Goal: Transaction & Acquisition: Book appointment/travel/reservation

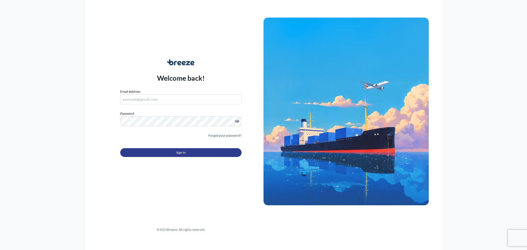
type input "[EMAIL_ADDRESS][DOMAIN_NAME]"
click at [185, 153] on span "Sign In" at bounding box center [181, 152] width 10 height 5
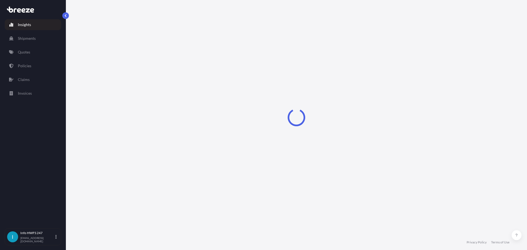
select select "2025"
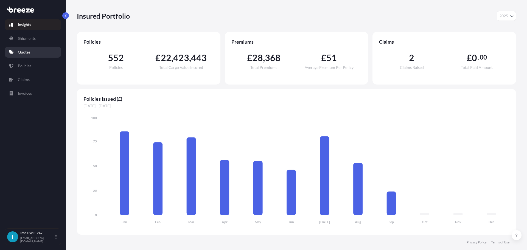
click at [27, 52] on p "Quotes" at bounding box center [24, 51] width 12 height 5
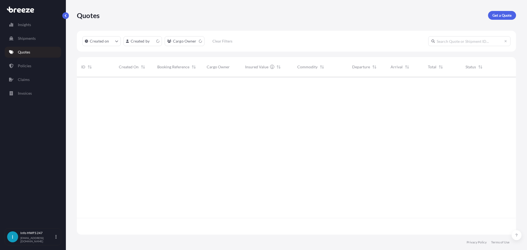
scroll to position [157, 435]
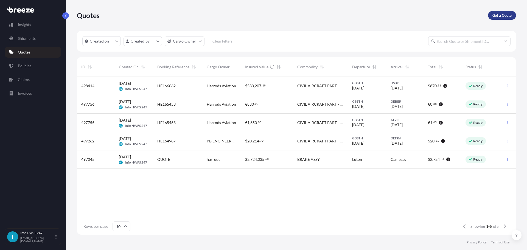
click at [503, 17] on p "Get a Quote" at bounding box center [502, 15] width 19 height 5
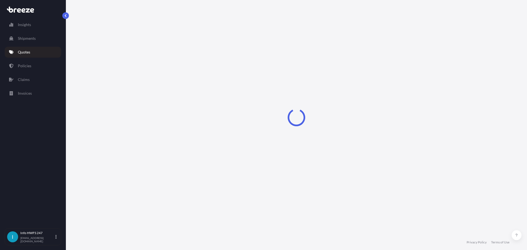
select select "Air"
select select "1"
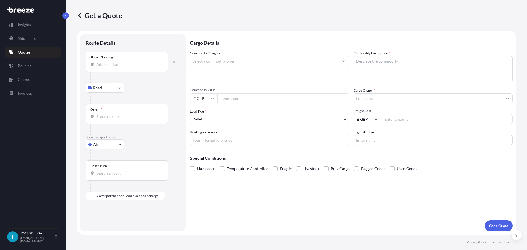
click at [118, 66] on input "Place of loading" at bounding box center [128, 64] width 65 height 5
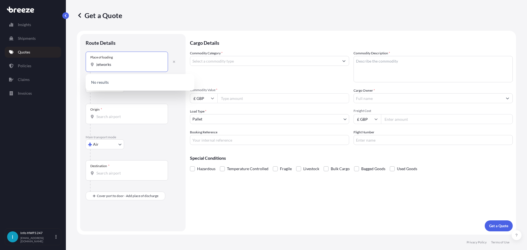
type input "jet works"
drag, startPoint x: 114, startPoint y: 65, endPoint x: 74, endPoint y: 64, distance: 39.9
click at [74, 64] on div "Get a Quote Route Details Place of loading jet works Road Road Rail Origin * Ma…" at bounding box center [297, 117] width 462 height 235
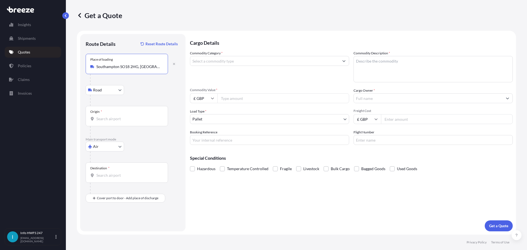
type input "Southampton SO18 2HG, [GEOGRAPHIC_DATA]"
click at [111, 119] on input "Origin *" at bounding box center [128, 118] width 65 height 5
type input "DOVER"
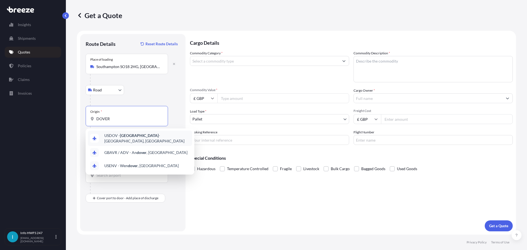
drag, startPoint x: 115, startPoint y: 120, endPoint x: 91, endPoint y: 116, distance: 23.6
click at [91, 116] on div "DOVER" at bounding box center [126, 118] width 73 height 5
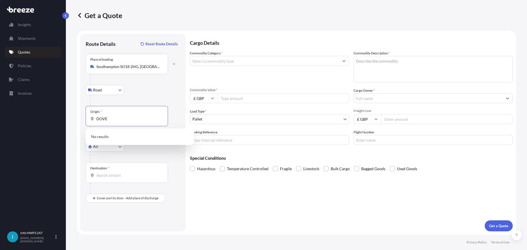
type input "DOVER"
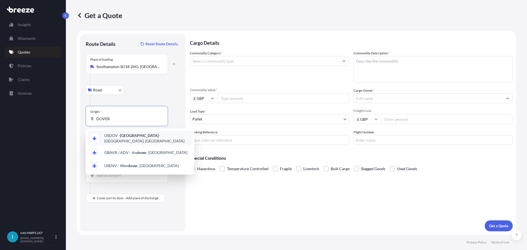
drag, startPoint x: 118, startPoint y: 119, endPoint x: 82, endPoint y: 120, distance: 36.3
click at [82, 120] on div "Route Details Reset Route Details Place of loading [GEOGRAPHIC_DATA] Rail Origi…" at bounding box center [132, 133] width 105 height 198
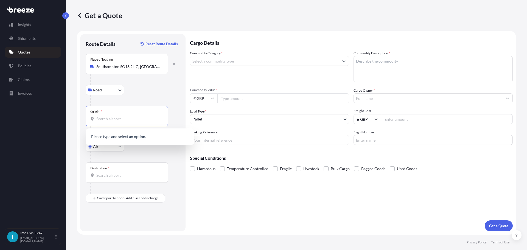
click at [118, 116] on div "Origin *" at bounding box center [127, 116] width 82 height 20
click at [118, 116] on input "Origin *" at bounding box center [128, 118] width 65 height 5
click at [156, 154] on div at bounding box center [135, 157] width 90 height 11
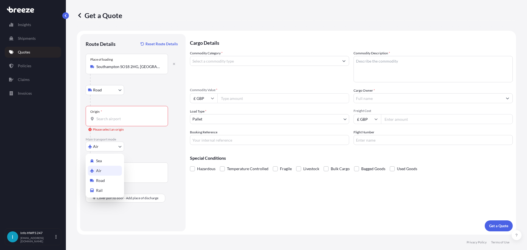
click at [107, 147] on body "0 options available. Insights Shipments Quotes Policies Claims Invoices I Info …" at bounding box center [263, 125] width 527 height 250
click at [103, 179] on span "Road" at bounding box center [100, 180] width 9 height 5
select select "Road"
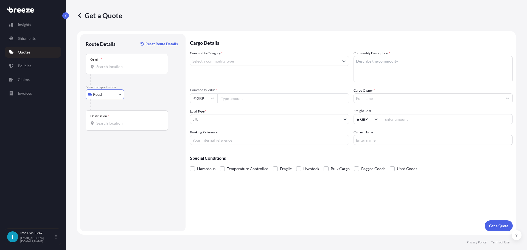
click at [111, 63] on div "Origin *" at bounding box center [127, 64] width 82 height 20
click at [111, 64] on input "Origin *" at bounding box center [128, 66] width 65 height 5
click at [78, 18] on icon at bounding box center [79, 15] width 5 height 5
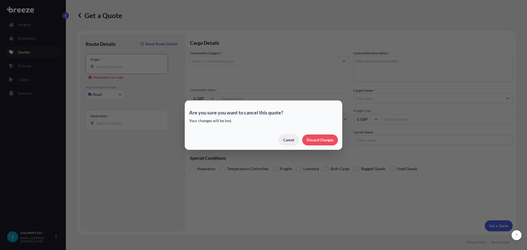
click at [286, 142] on p "Cancel" at bounding box center [289, 139] width 11 height 5
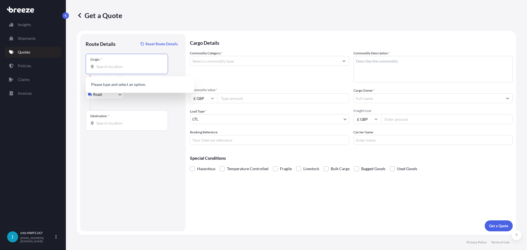
click at [111, 65] on input "Origin * Please select an origin" at bounding box center [128, 66] width 65 height 5
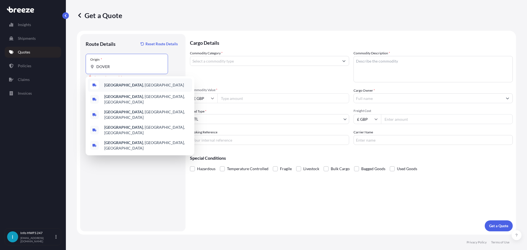
click at [121, 83] on span "[GEOGRAPHIC_DATA] , [GEOGRAPHIC_DATA]" at bounding box center [144, 84] width 80 height 5
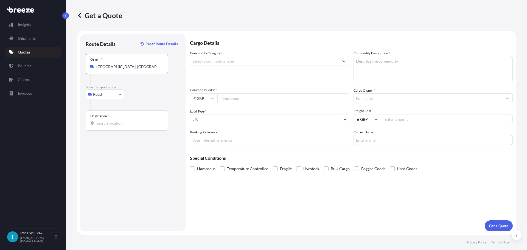
type input "[GEOGRAPHIC_DATA], [GEOGRAPHIC_DATA]"
click at [127, 118] on div "Destination *" at bounding box center [127, 120] width 82 height 20
click at [127, 121] on input "Destination *" at bounding box center [128, 123] width 65 height 5
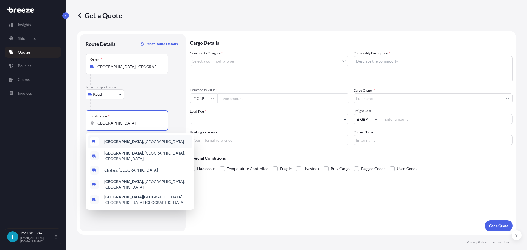
click at [124, 141] on span "[GEOGRAPHIC_DATA] , [GEOGRAPHIC_DATA]" at bounding box center [144, 141] width 80 height 5
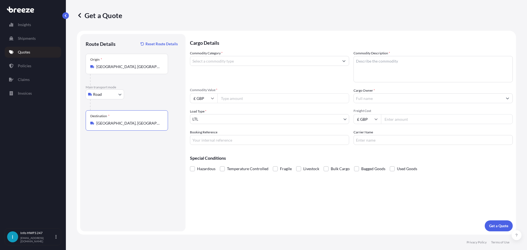
type input "[GEOGRAPHIC_DATA], [GEOGRAPHIC_DATA]"
click at [218, 61] on input "Commodity Category *" at bounding box center [264, 61] width 149 height 10
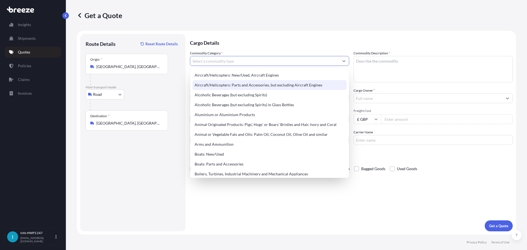
click at [254, 85] on div "Aircraft/Helicopters: Parts and Accessories, but excluding Aircraft Engines" at bounding box center [270, 85] width 154 height 10
type input "Aircraft/Helicopters: Parts and Accessories, but excluding Aircraft Engines"
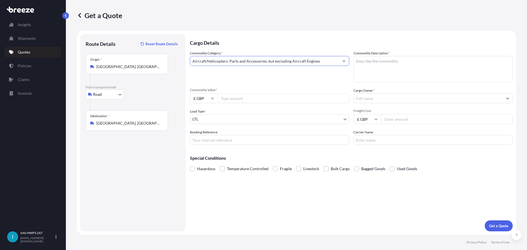
click at [239, 98] on input "Commodity Value *" at bounding box center [284, 98] width 132 height 10
click at [201, 99] on input "£ GBP" at bounding box center [203, 98] width 27 height 10
click at [204, 137] on div "$ USD" at bounding box center [203, 136] width 23 height 10
type input "$ USD"
click at [235, 97] on input "Commodity Value *" at bounding box center [284, 98] width 132 height 10
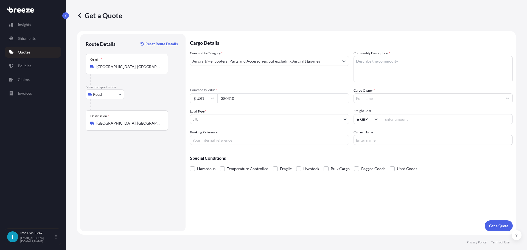
type input "380310"
click at [376, 67] on textarea "Commodity Description *" at bounding box center [433, 69] width 159 height 26
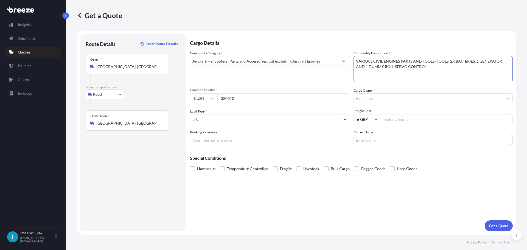
type textarea "VARIOUS CIVIL ENGINES PARTS AND TOOLS- TOOLS, 2X BATTERIES, 1 GENERATOR AND 1 D…"
click at [388, 100] on input "Cargo Owner *" at bounding box center [428, 98] width 149 height 10
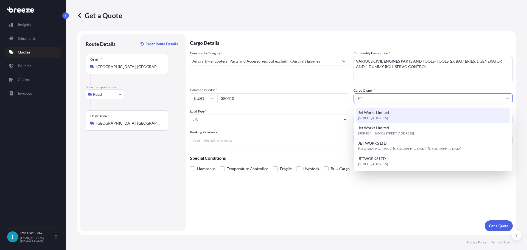
click at [402, 115] on div "Jet Works Limited [STREET_ADDRESS]" at bounding box center [433, 115] width 154 height 15
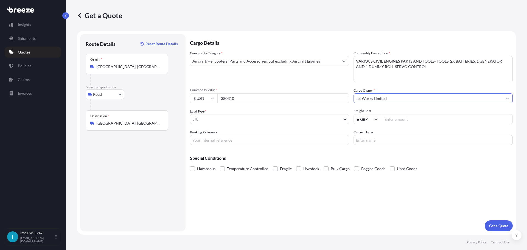
type input "Jet Works Limited"
click at [240, 121] on body "4 options available. Insights Shipments Quotes Policies Claims Invoices I Info …" at bounding box center [263, 125] width 527 height 250
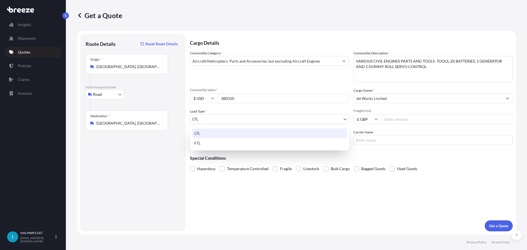
click at [223, 133] on div "LTL" at bounding box center [269, 134] width 155 height 10
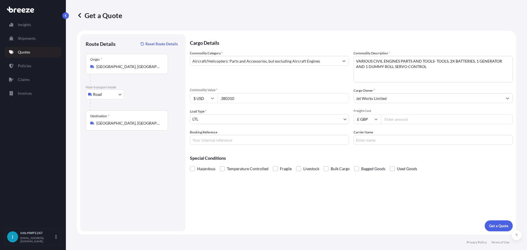
click at [407, 121] on input "Freight Cost" at bounding box center [447, 119] width 132 height 10
click at [238, 141] on input "Booking Reference" at bounding box center [269, 140] width 159 height 10
type input "HE166608"
click at [373, 135] on input "Carrier Name" at bounding box center [433, 140] width 159 height 10
click at [499, 224] on p "Get a Quote" at bounding box center [499, 225] width 19 height 5
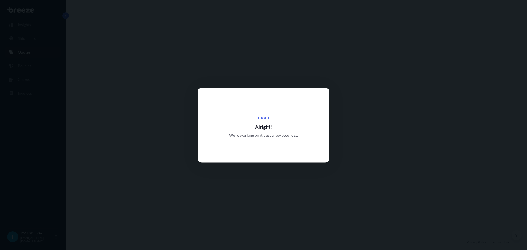
select select "Road"
select select "1"
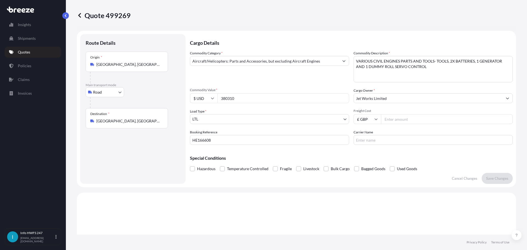
click at [81, 15] on icon at bounding box center [79, 15] width 5 height 5
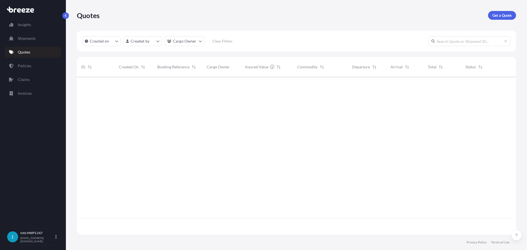
scroll to position [157, 435]
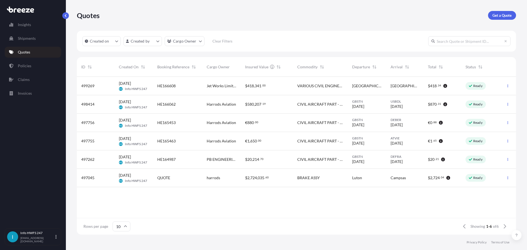
click at [193, 87] on div "HE166608" at bounding box center [177, 85] width 41 height 5
select select "Road"
select select "1"
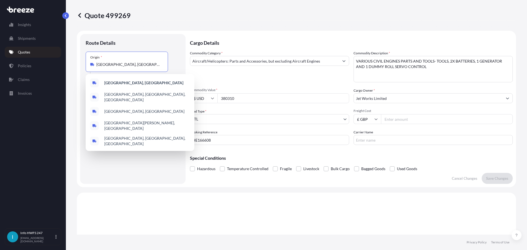
click at [121, 63] on input "[GEOGRAPHIC_DATA], [GEOGRAPHIC_DATA]" at bounding box center [128, 64] width 65 height 5
click at [132, 86] on div "[GEOGRAPHIC_DATA], [GEOGRAPHIC_DATA]" at bounding box center [140, 82] width 104 height 13
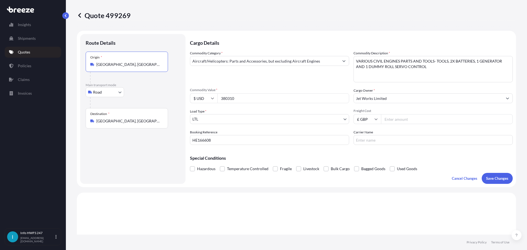
click at [123, 66] on input "[GEOGRAPHIC_DATA], [GEOGRAPHIC_DATA]" at bounding box center [128, 64] width 65 height 5
drag, startPoint x: 126, startPoint y: 64, endPoint x: 52, endPoint y: 60, distance: 73.7
click at [53, 60] on div "Insights Shipments Quotes Policies Claims Invoices I Info HWFS 247 [EMAIL_ADDRE…" at bounding box center [263, 125] width 527 height 250
click at [105, 48] on div "Route Details" at bounding box center [133, 46] width 95 height 12
click at [122, 66] on input "[GEOGRAPHIC_DATA], [GEOGRAPHIC_DATA]" at bounding box center [128, 66] width 65 height 5
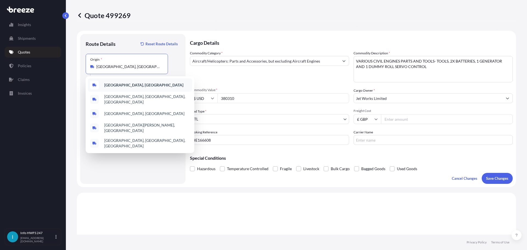
click at [119, 86] on b "[GEOGRAPHIC_DATA], [GEOGRAPHIC_DATA]" at bounding box center [143, 85] width 79 height 5
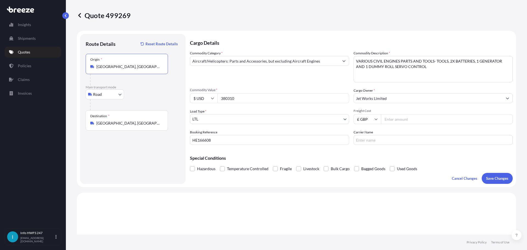
scroll to position [273, 0]
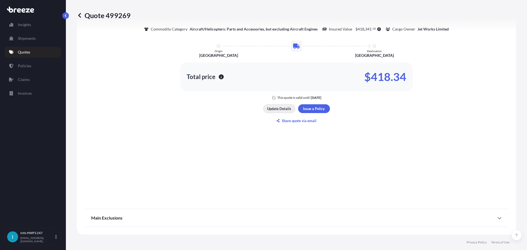
click at [277, 108] on p "Update Details" at bounding box center [279, 108] width 24 height 5
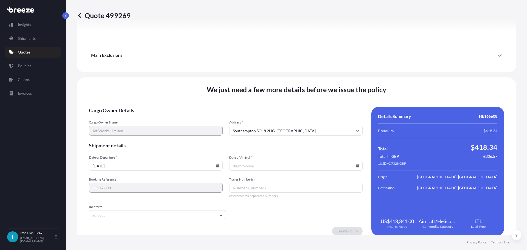
scroll to position [616, 0]
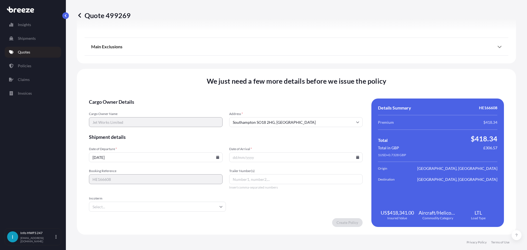
click at [265, 156] on input "Date of Arrival *" at bounding box center [296, 157] width 134 height 10
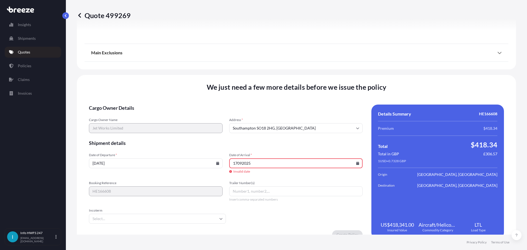
click at [271, 194] on input "Trailer Number(s)" at bounding box center [296, 192] width 134 height 10
click at [252, 168] on input "17092025" at bounding box center [296, 164] width 134 height 10
click at [237, 164] on input "17092025" at bounding box center [296, 164] width 134 height 10
click at [243, 164] on input "17/092025" at bounding box center [296, 164] width 134 height 10
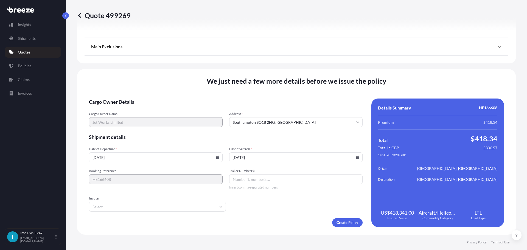
type input "[DATE]"
click at [248, 178] on input "Trailer Number(s)" at bounding box center [296, 179] width 134 height 10
click at [152, 209] on input "Incoterm" at bounding box center [157, 207] width 137 height 10
click at [260, 207] on form "Cargo Owner Details Cargo Owner Name Jet Works Limited Address * [GEOGRAPHIC_DA…" at bounding box center [226, 163] width 274 height 129
click at [251, 181] on input "Trailer Number(s)" at bounding box center [296, 179] width 134 height 10
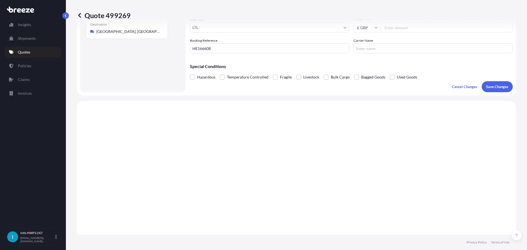
scroll to position [0, 0]
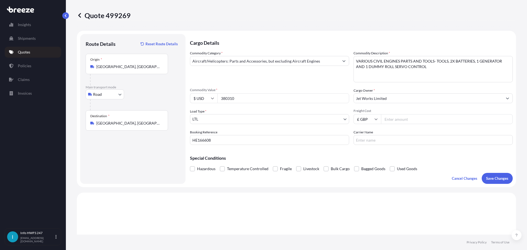
click at [251, 118] on body "Insights Shipments Quotes Policies Claims Invoices I Info HWFS 247 [EMAIL_ADDRE…" at bounding box center [263, 125] width 527 height 250
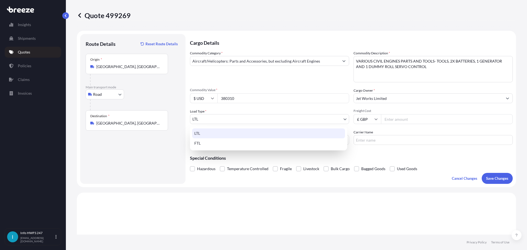
click at [238, 133] on div "LTL" at bounding box center [268, 134] width 153 height 10
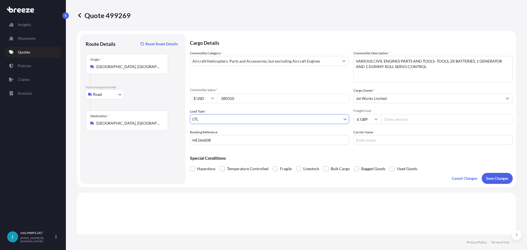
click at [260, 101] on input "380310" at bounding box center [284, 98] width 132 height 10
click at [253, 114] on body "Insights Shipments Quotes Policies Claims Invoices I Info HWFS 247 [EMAIL_ADDRE…" at bounding box center [263, 125] width 527 height 250
click at [115, 68] on input "[GEOGRAPHIC_DATA], [GEOGRAPHIC_DATA]" at bounding box center [128, 66] width 65 height 5
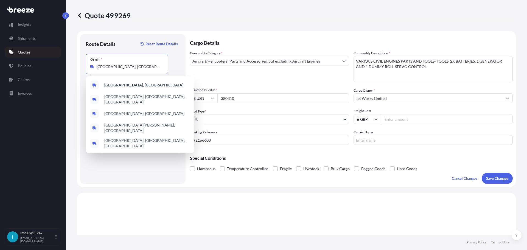
drag, startPoint x: 115, startPoint y: 68, endPoint x: 77, endPoint y: 67, distance: 37.6
click at [78, 67] on form "Route Details Reset Route Details Place of loading Road Road Rail Origin * [GEO…" at bounding box center [297, 109] width 440 height 157
type input "S"
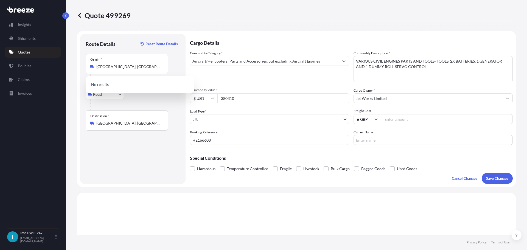
click at [164, 39] on div "Route Details Reset Route Details Place of loading Road Road Rail Origin * [GEO…" at bounding box center [132, 109] width 105 height 150
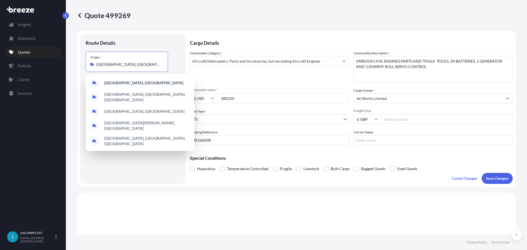
click at [126, 66] on input "[GEOGRAPHIC_DATA], [GEOGRAPHIC_DATA]" at bounding box center [128, 64] width 65 height 5
drag, startPoint x: 126, startPoint y: 66, endPoint x: 68, endPoint y: 65, distance: 57.7
click at [68, 65] on div "Quote 499269 Route Details Place of loading Road Road Rail Origin * [GEOGRAPHIC…" at bounding box center [297, 117] width 462 height 235
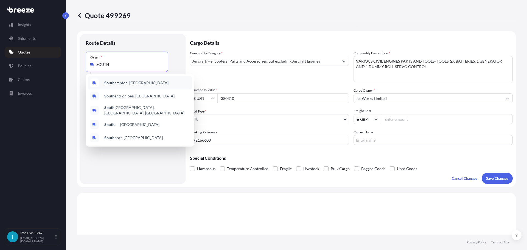
click at [137, 80] on div "[GEOGRAPHIC_DATA], [GEOGRAPHIC_DATA]" at bounding box center [140, 82] width 104 height 13
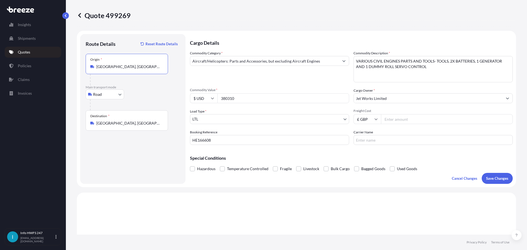
type input "[GEOGRAPHIC_DATA], [GEOGRAPHIC_DATA]"
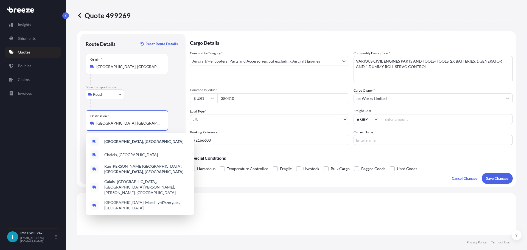
drag, startPoint x: 129, startPoint y: 123, endPoint x: 82, endPoint y: 121, distance: 47.6
click at [82, 121] on div "Route Details Reset Route Details Place of loading Road Road Rail Origin * [GEO…" at bounding box center [132, 109] width 105 height 150
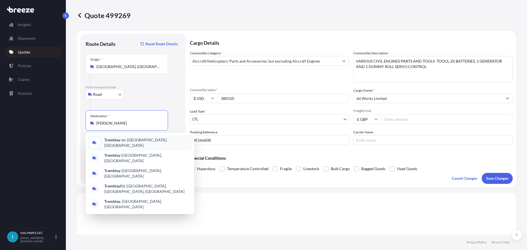
click at [135, 142] on span "[PERSON_NAME] -en-[GEOGRAPHIC_DATA], [GEOGRAPHIC_DATA]" at bounding box center [147, 142] width 86 height 11
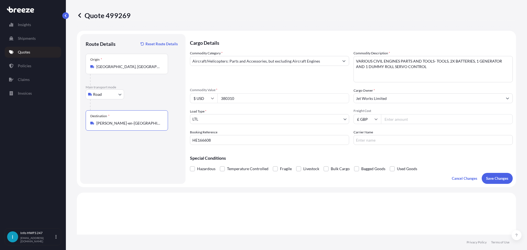
type input "[PERSON_NAME]-en-[GEOGRAPHIC_DATA], [GEOGRAPHIC_DATA]"
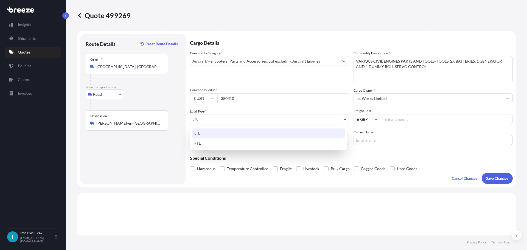
click at [218, 121] on body "2 options available. 0 options available. 5 options available. 0 options availa…" at bounding box center [263, 125] width 527 height 250
click at [215, 141] on div "FTL" at bounding box center [268, 143] width 153 height 10
select select "2"
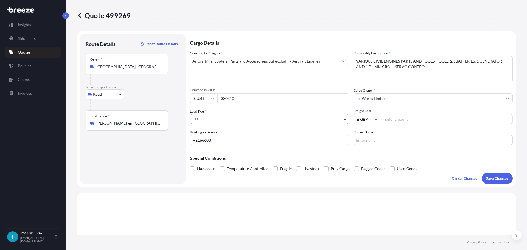
click at [425, 67] on textarea "VARIOUS CIVIL ENGINES PARTS AND TOOLS- TOOLS, 2X BATTERIES, 1 GENERATOR AND 1 D…" at bounding box center [433, 69] width 159 height 26
click at [490, 176] on p "Save Changes" at bounding box center [498, 178] width 22 height 5
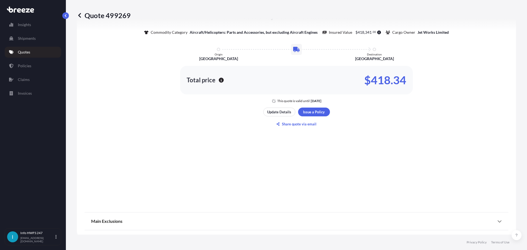
select select "Road"
select select "2"
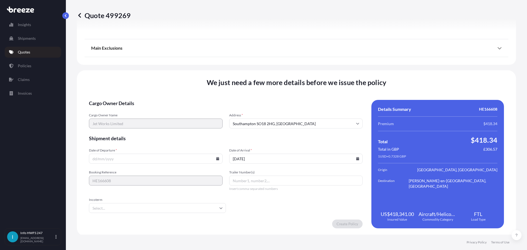
scroll to position [616, 0]
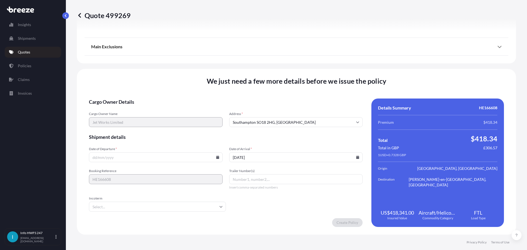
click at [96, 157] on input "Date of Departure *" at bounding box center [156, 157] width 134 height 10
type input "[DATE]"
click at [264, 182] on input "Trailer Number(s)" at bounding box center [296, 179] width 134 height 10
type input "AB23AYO"
click at [234, 158] on input "[DATE]" at bounding box center [296, 157] width 134 height 10
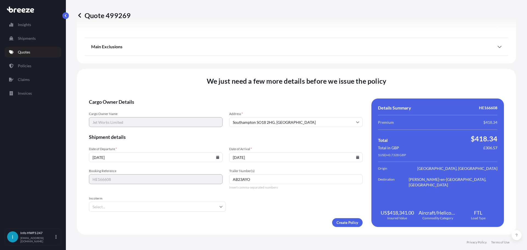
type input "[DATE]"
click at [276, 202] on form "Cargo Owner Details Cargo Owner Name Jet Works Limited Address * [GEOGRAPHIC_DA…" at bounding box center [226, 163] width 274 height 129
click at [146, 206] on input "Incoterm" at bounding box center [157, 207] width 137 height 10
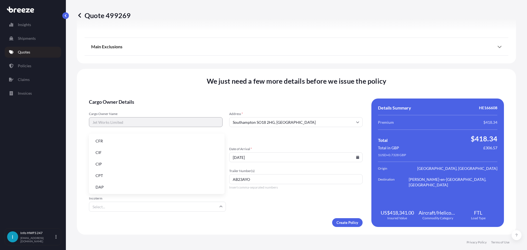
click at [135, 185] on li "DAP" at bounding box center [156, 187] width 131 height 10
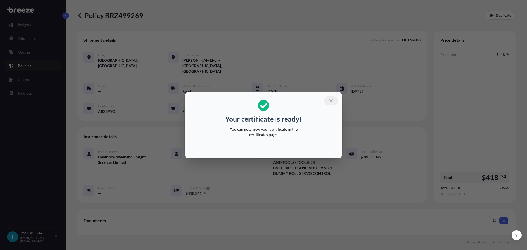
click at [331, 102] on icon "button" at bounding box center [331, 100] width 3 height 3
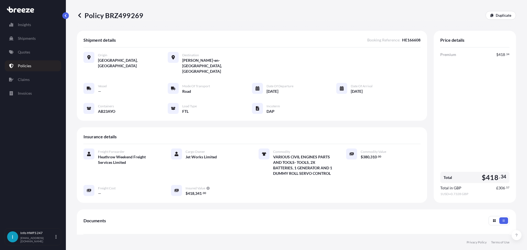
scroll to position [97, 0]
